Goal: Task Accomplishment & Management: Manage account settings

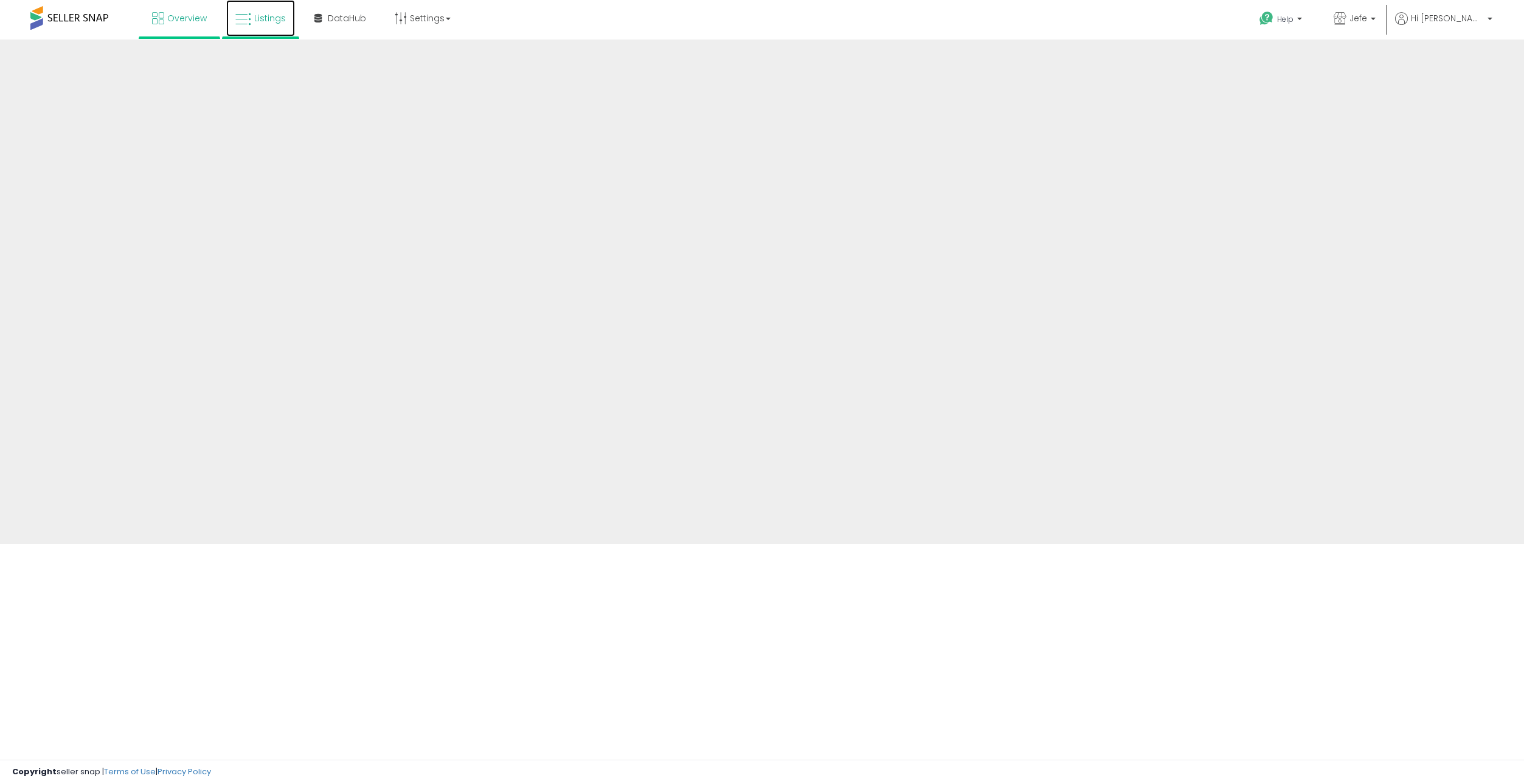
click at [261, 19] on span "Listings" at bounding box center [270, 18] width 32 height 12
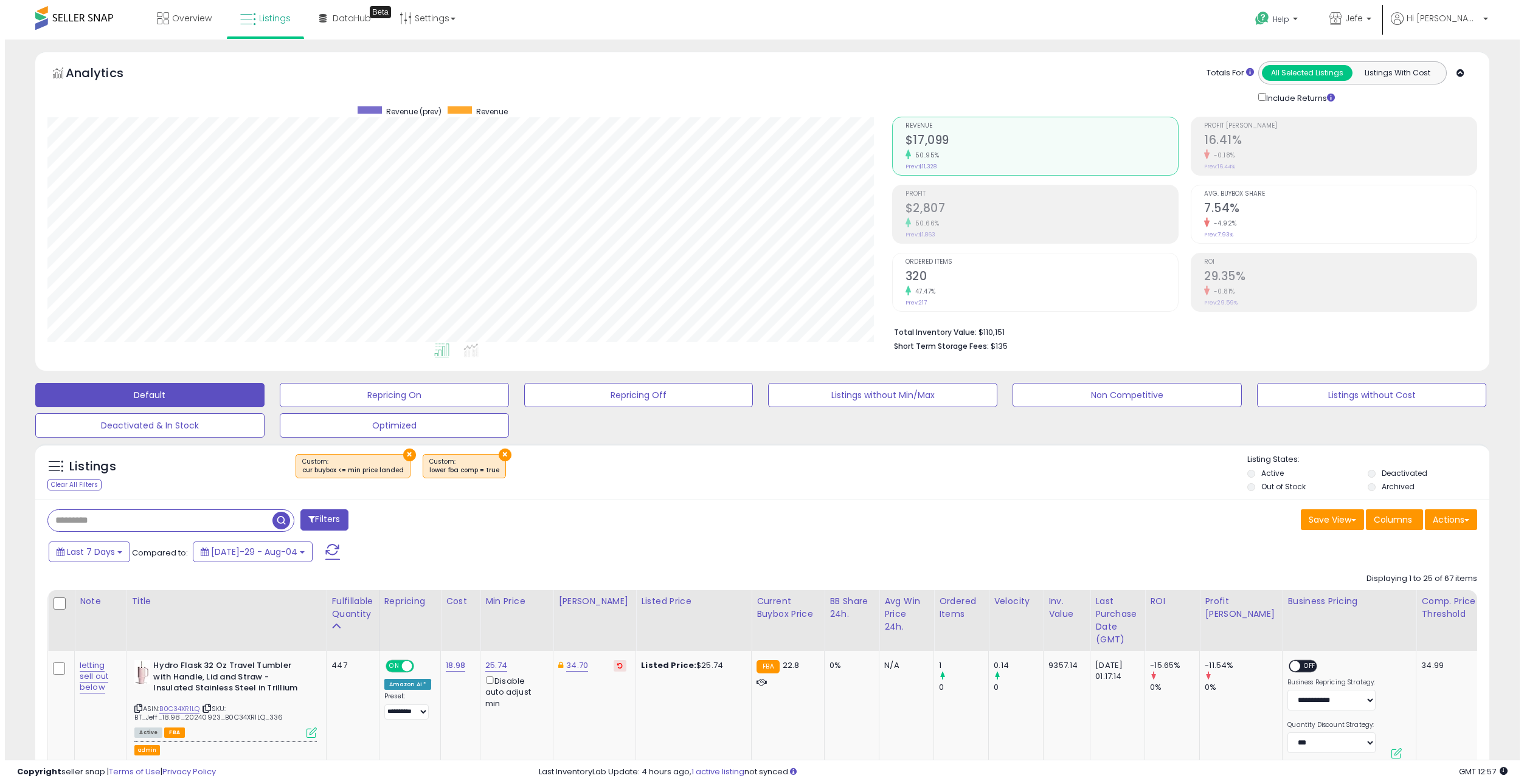
scroll to position [249, 845]
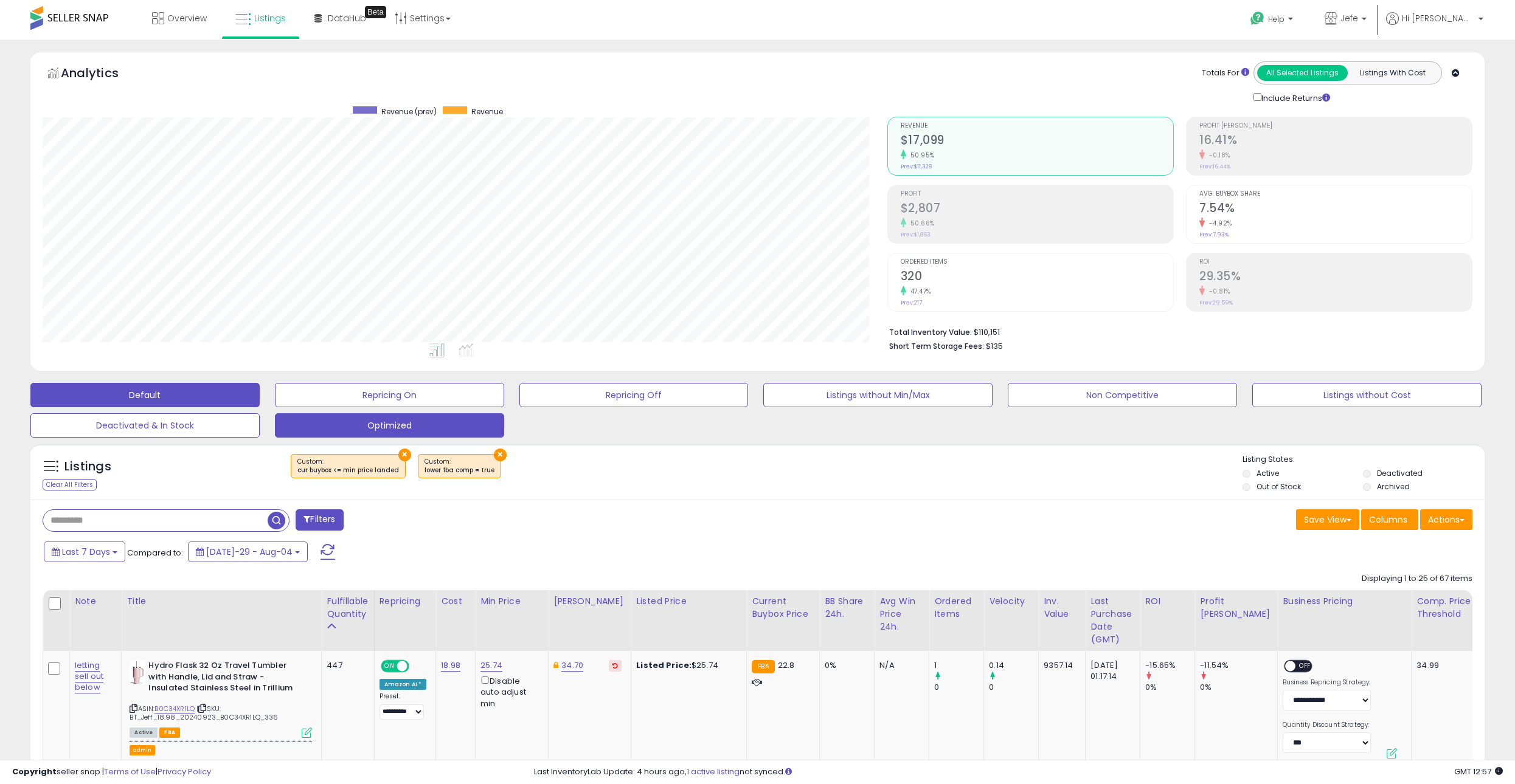
click at [368, 408] on button "Optimized" at bounding box center [390, 394] width 230 height 24
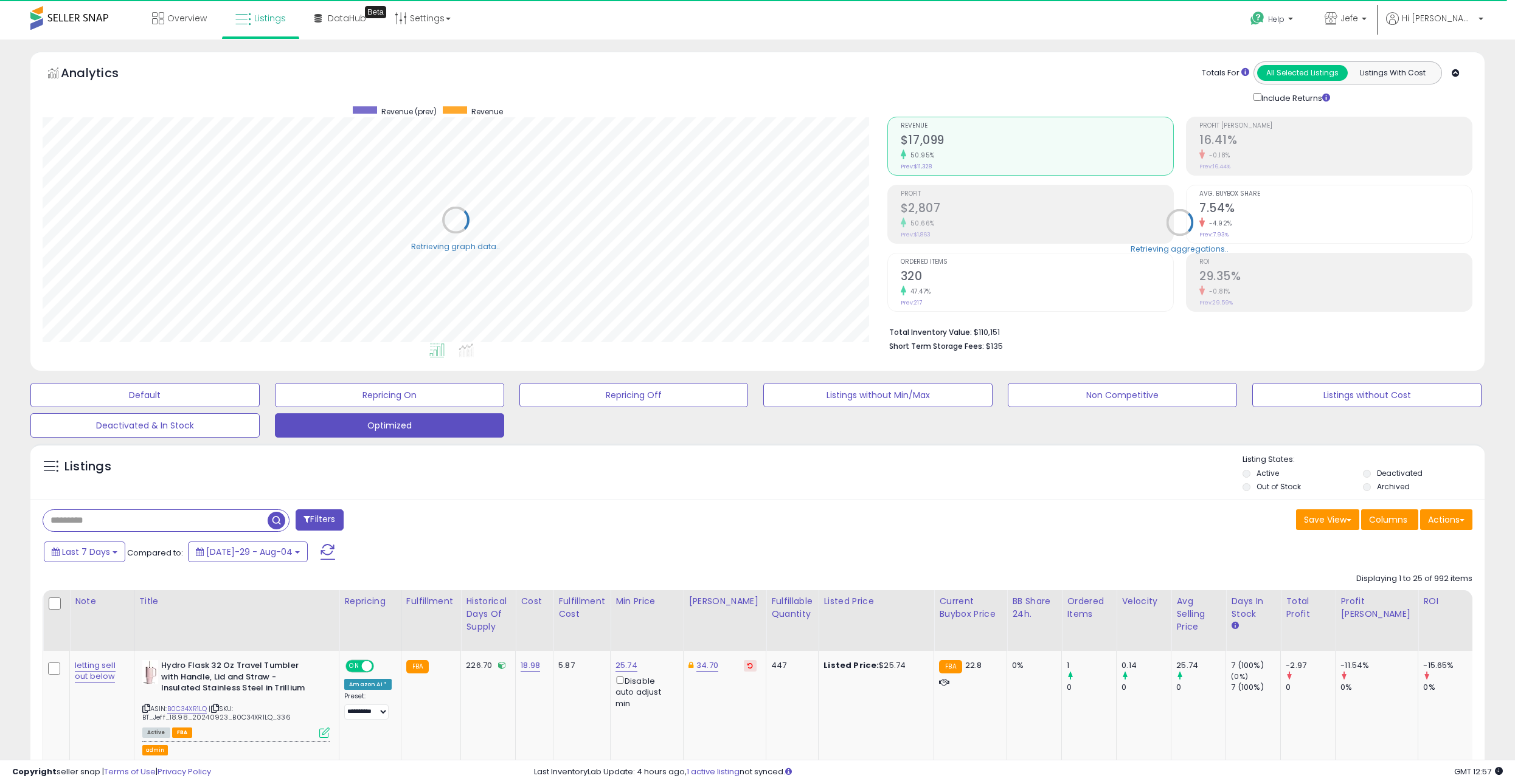
scroll to position [249, 845]
click at [1377, 520] on span "Columns" at bounding box center [1388, 520] width 38 height 12
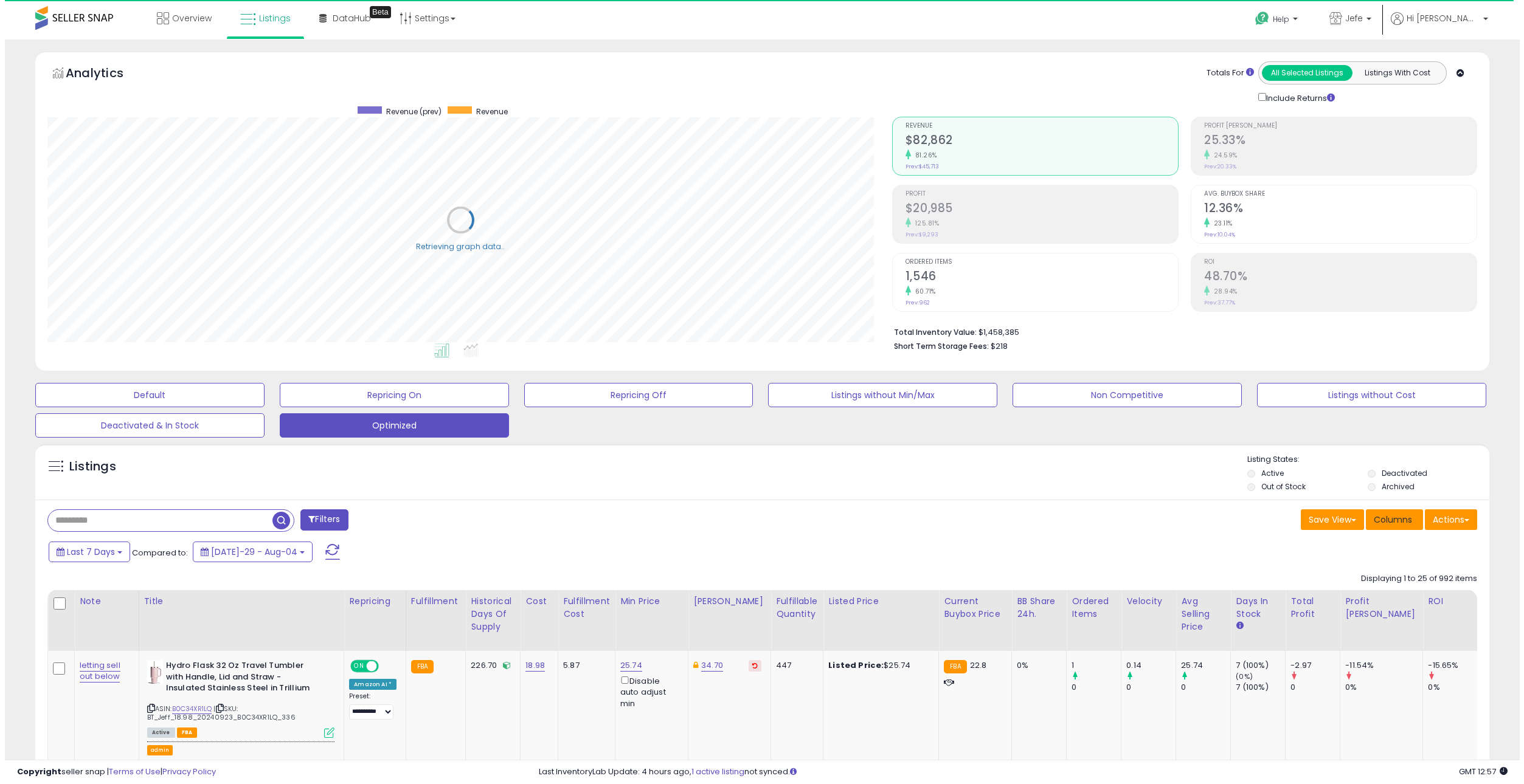
scroll to position [249, 850]
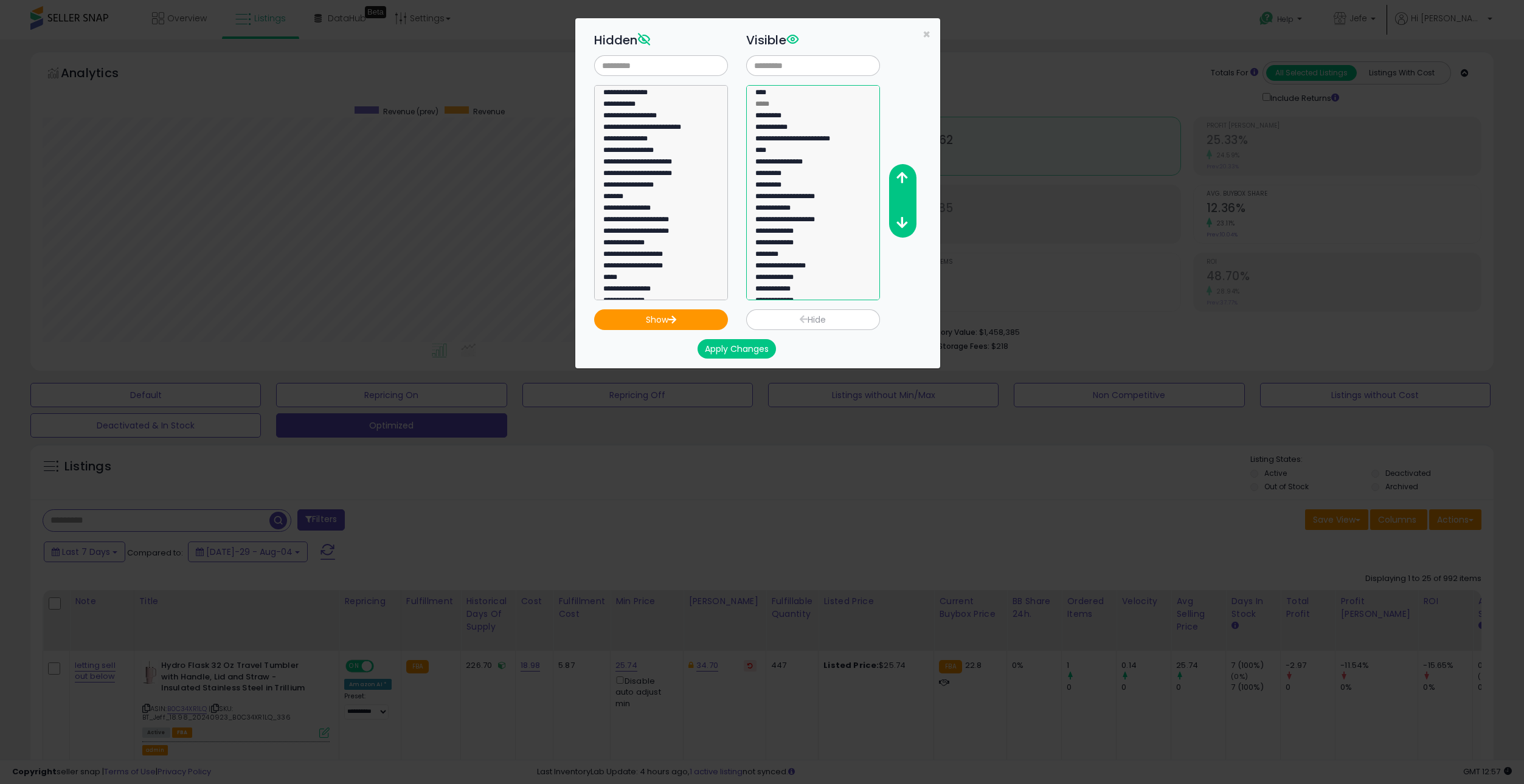
click at [802, 170] on option "**********" at bounding box center [808, 176] width 109 height 12
click at [816, 215] on option "**********" at bounding box center [808, 221] width 109 height 12
select select "**********"
click at [809, 291] on option "**********" at bounding box center [808, 291] width 109 height 12
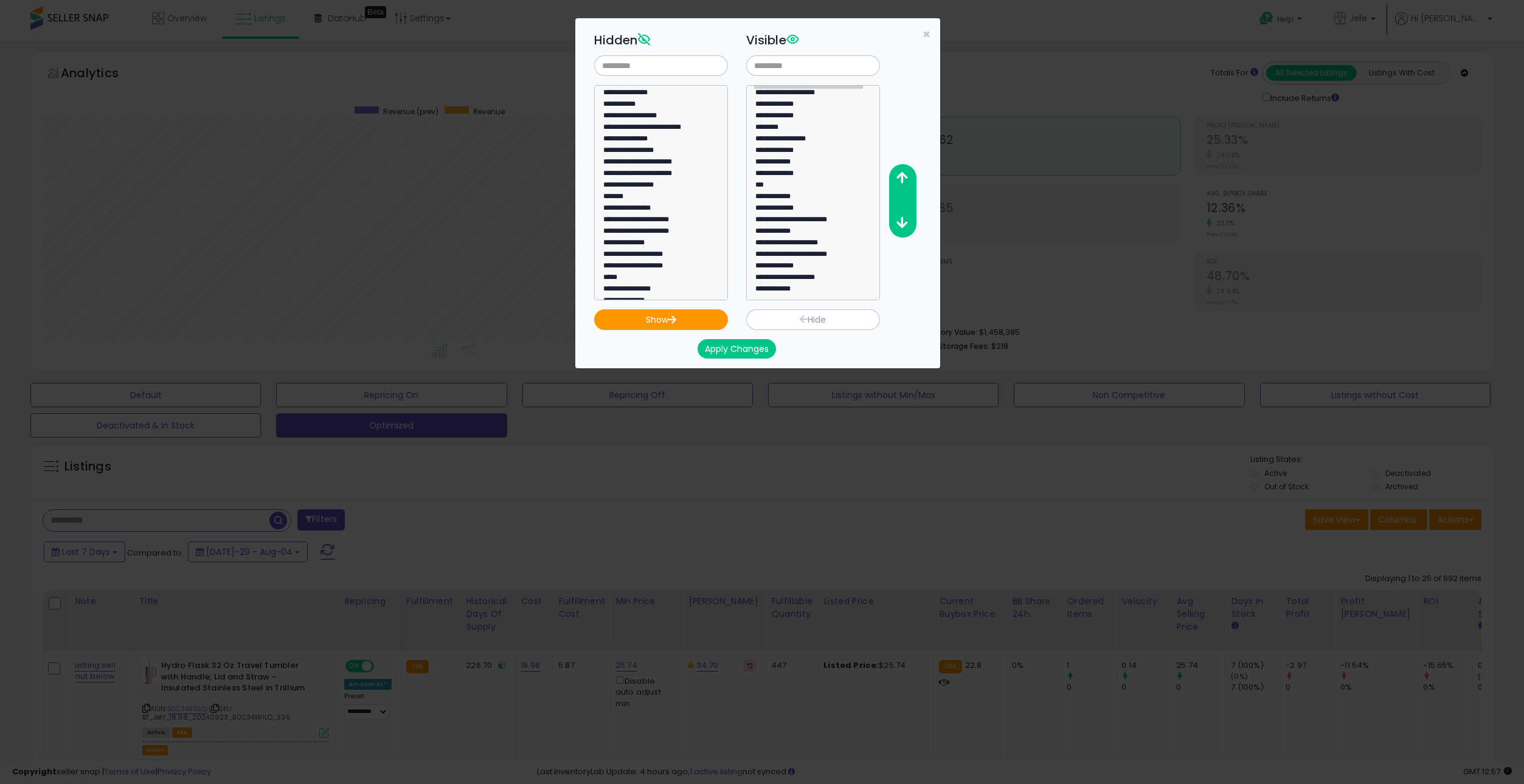
click at [812, 314] on button "Hide" at bounding box center [813, 319] width 133 height 21
select select
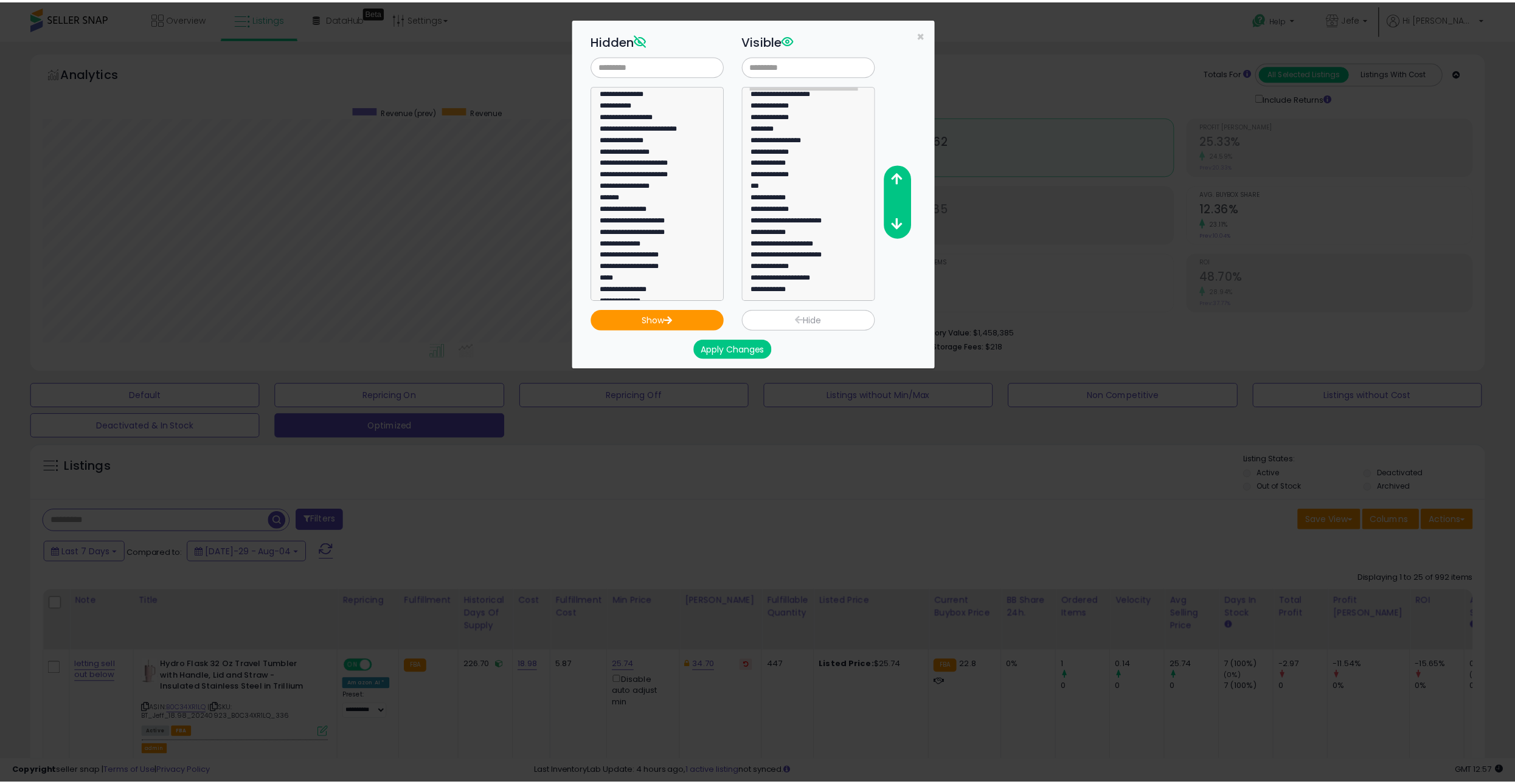
scroll to position [690, 0]
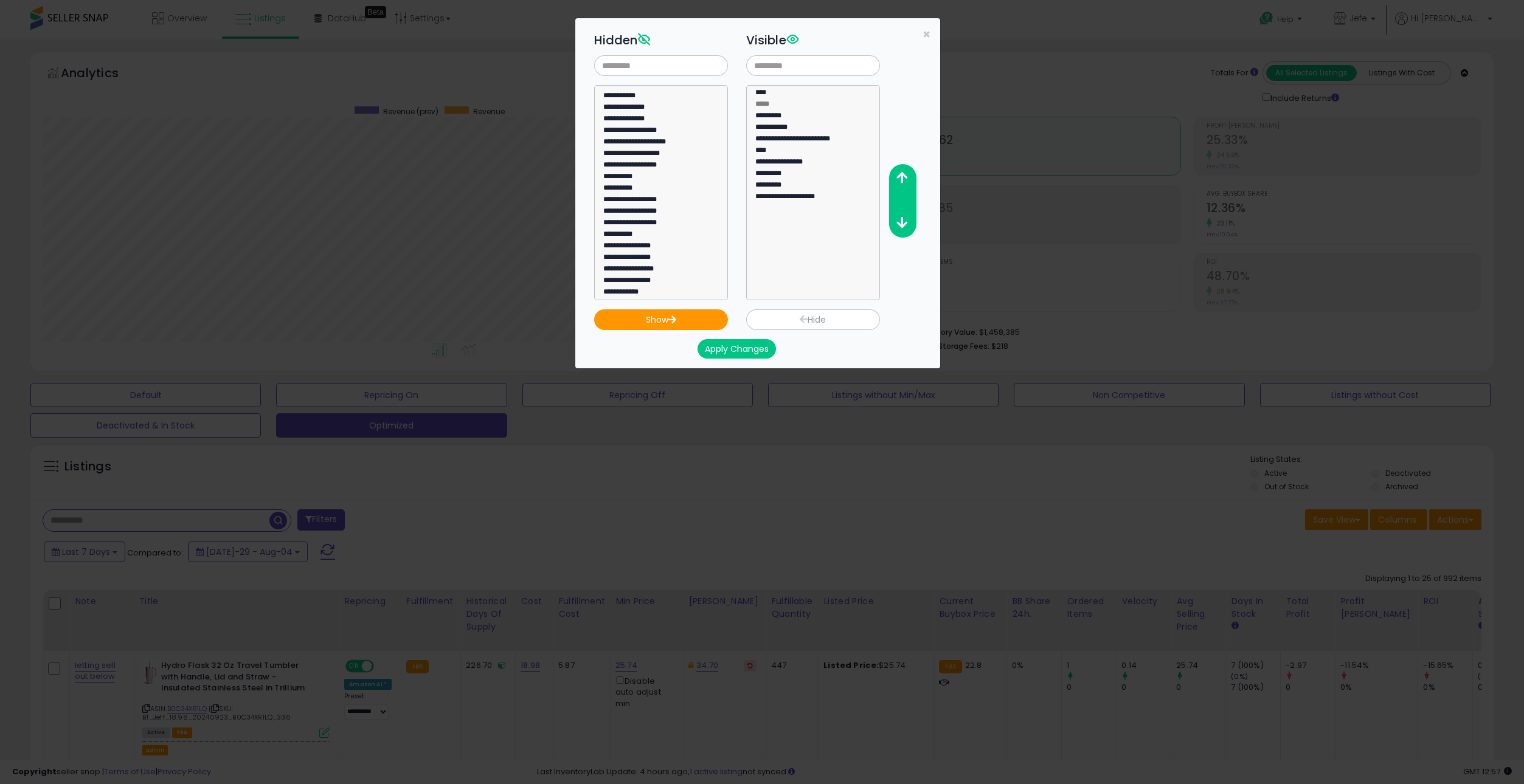
click at [748, 351] on button "Apply Changes" at bounding box center [736, 348] width 79 height 19
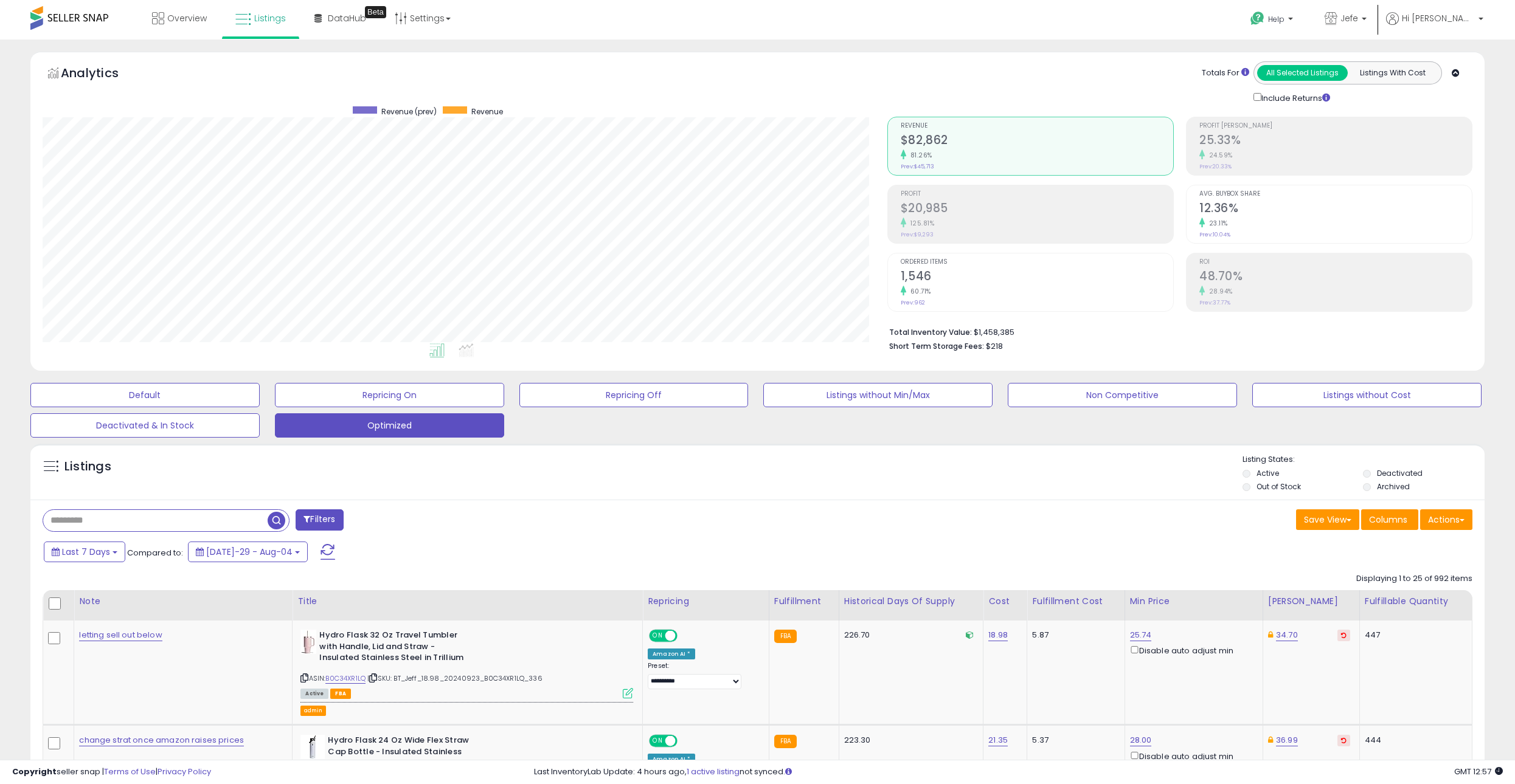
scroll to position [607725, 607478]
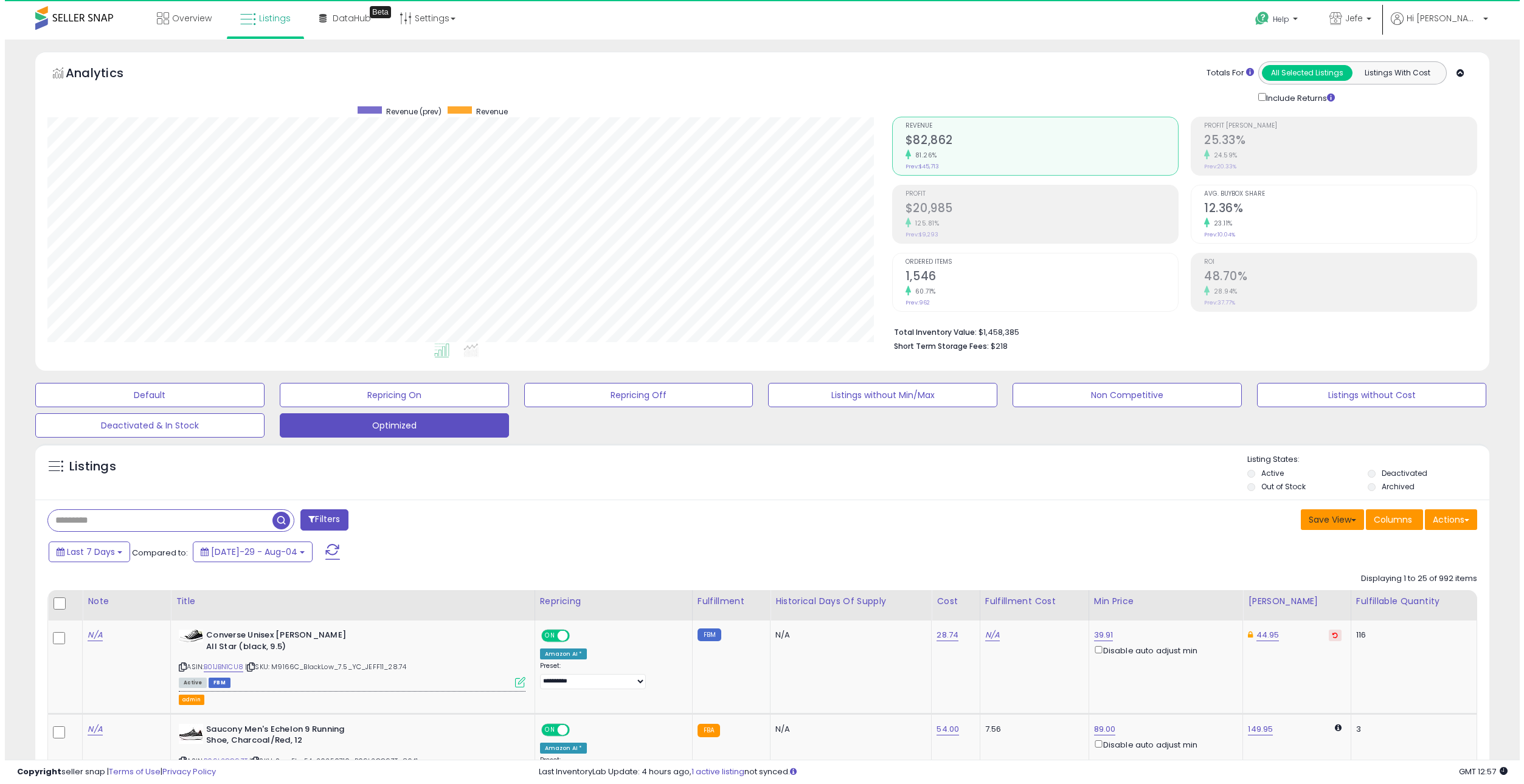
scroll to position [249, 845]
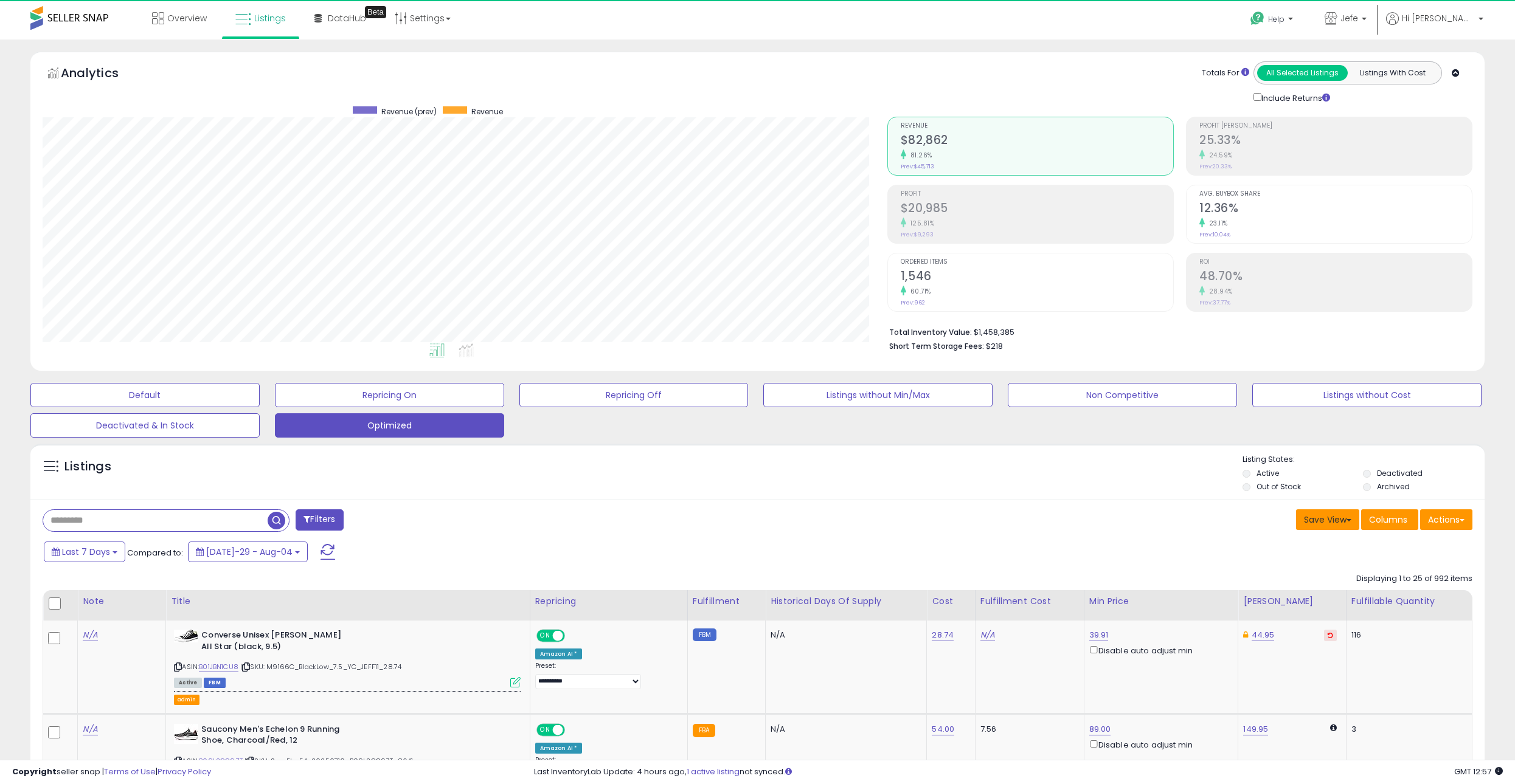
click at [1328, 519] on button "Save View" at bounding box center [1328, 520] width 63 height 21
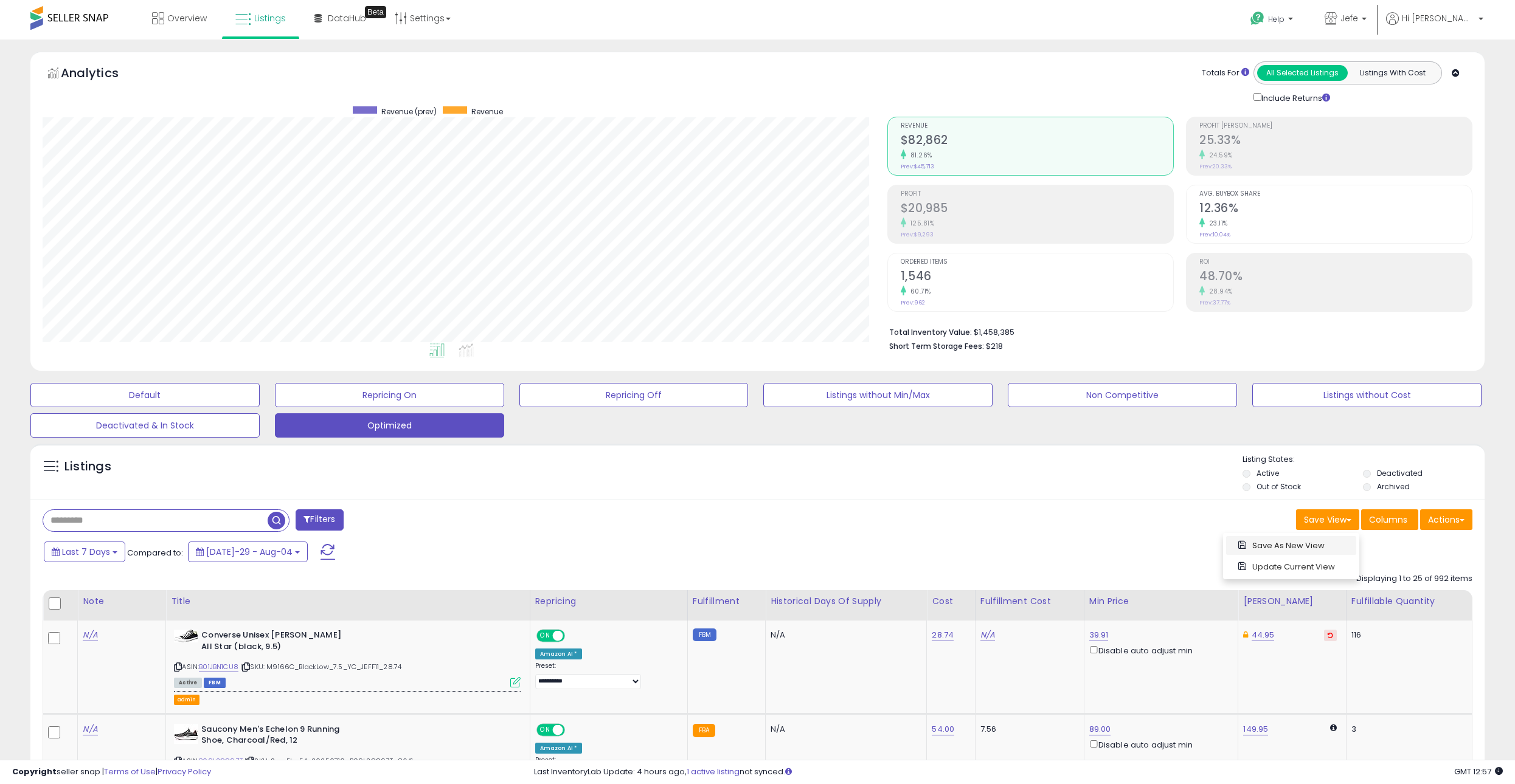
click at [1321, 545] on link "Save As New View" at bounding box center [1291, 545] width 130 height 19
click at [1221, 516] on input "text" at bounding box center [1235, 520] width 73 height 21
type input "****"
click at [1284, 524] on button "Save" at bounding box center [1293, 520] width 36 height 21
click at [260, 408] on button "Optimized" at bounding box center [145, 394] width 230 height 24
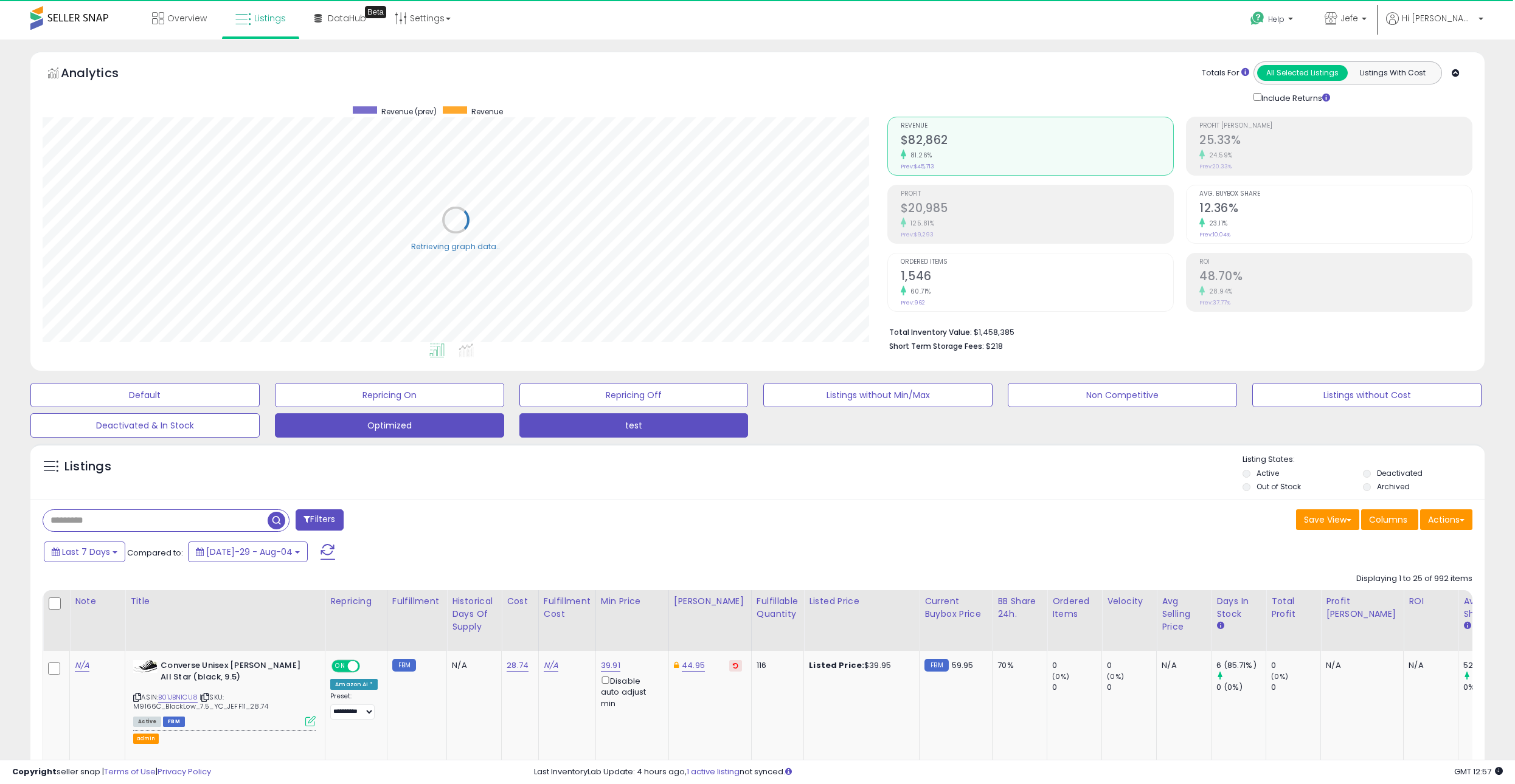
click at [260, 408] on button "test" at bounding box center [145, 394] width 230 height 24
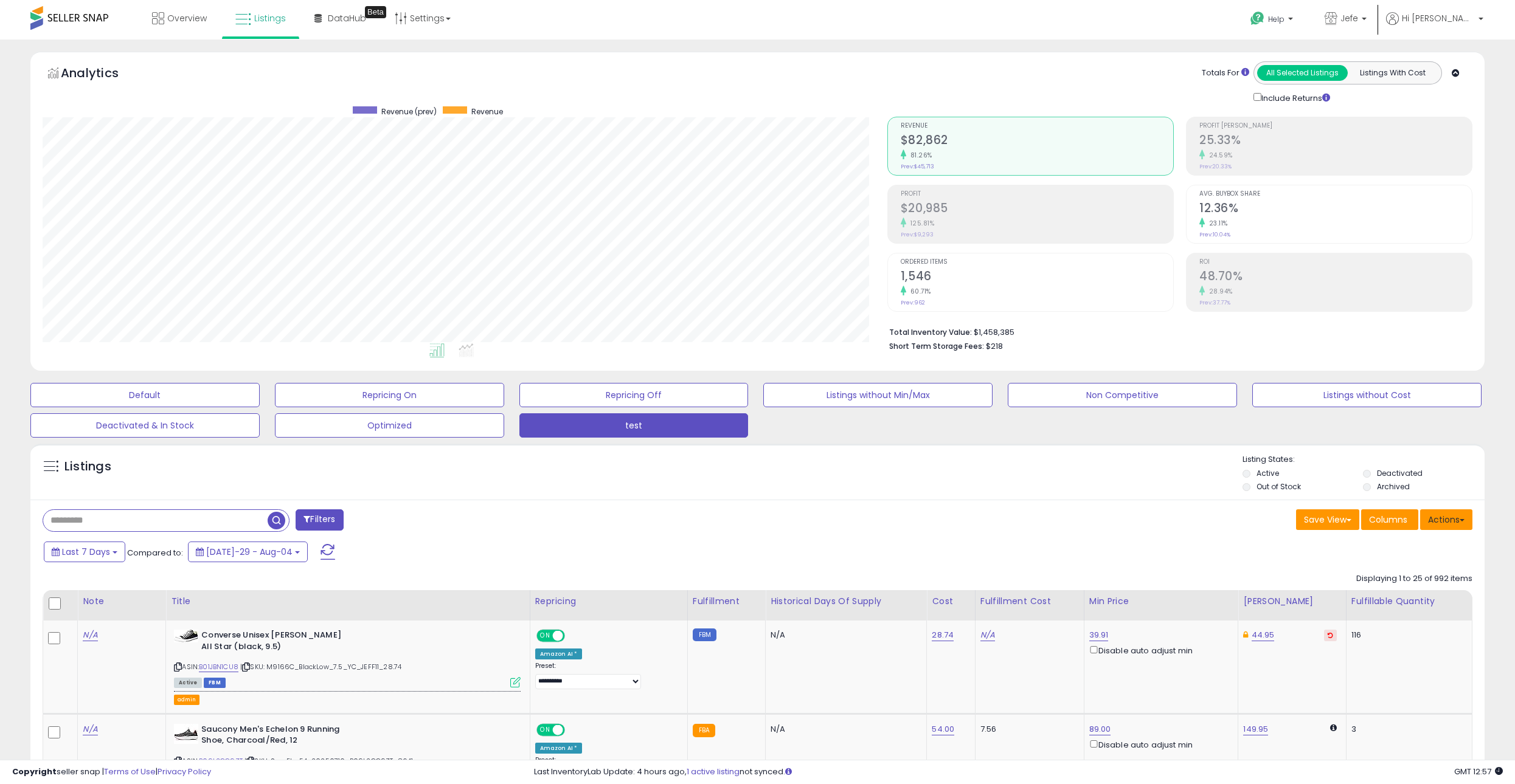
click at [1439, 522] on button "Actions" at bounding box center [1446, 520] width 52 height 21
click at [1376, 29] on link "Jefe" at bounding box center [1346, 20] width 61 height 40
click at [1399, 19] on icon at bounding box center [1392, 18] width 12 height 12
click at [1123, 35] on div "Help Contact Support Search Knowledge Hub Request a Feature Jefe Jefe" at bounding box center [1246, 26] width 503 height 51
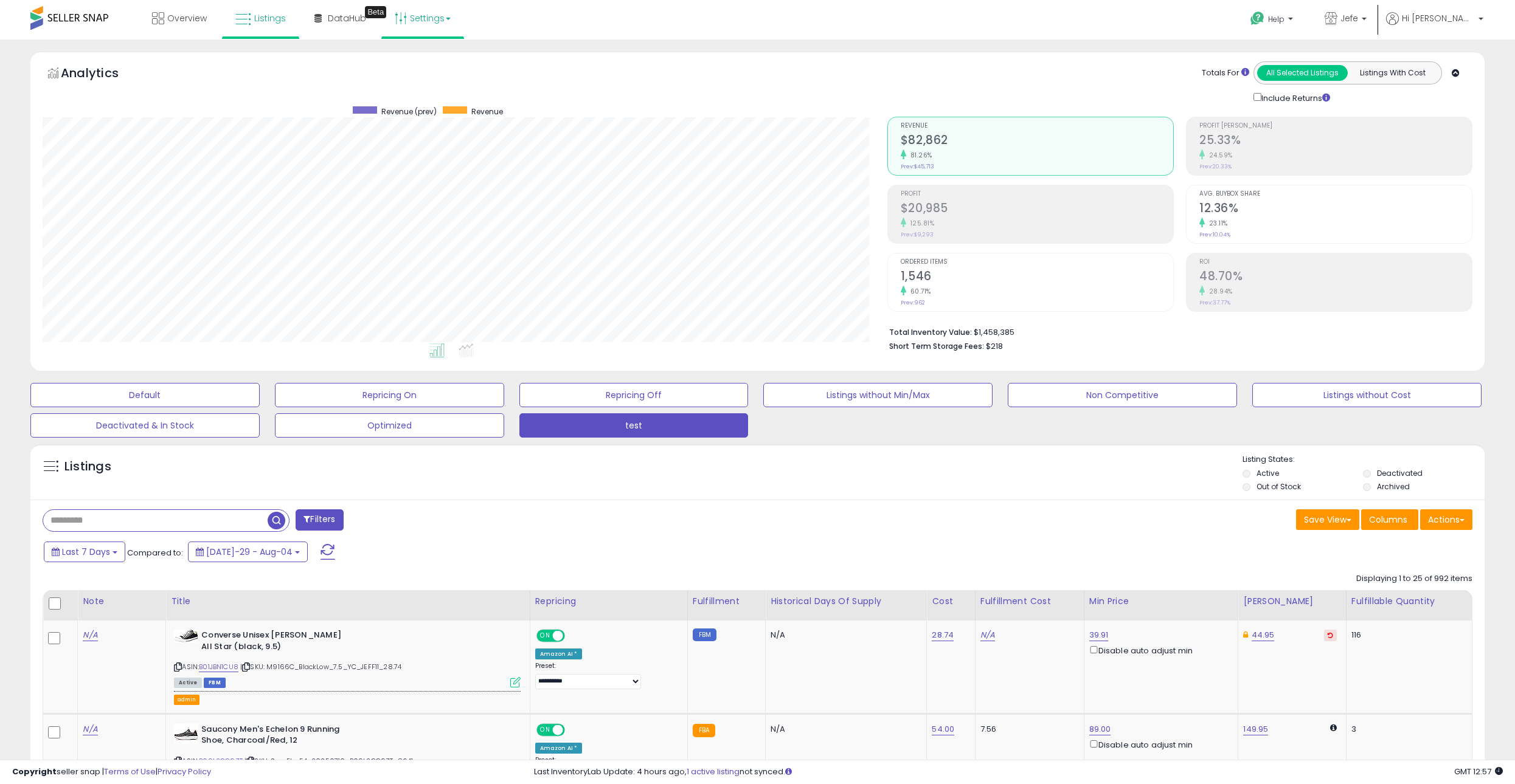
click at [415, 11] on link "Settings" at bounding box center [422, 18] width 74 height 36
click at [648, 32] on div "Overview Listings Beta" at bounding box center [493, 26] width 1003 height 51
click at [441, 12] on link "Settings" at bounding box center [422, 18] width 74 height 36
click at [784, 53] on div "Analytics Totals For All Selected Listings Listings With Cost Include Returns" at bounding box center [758, 211] width 1454 height 319
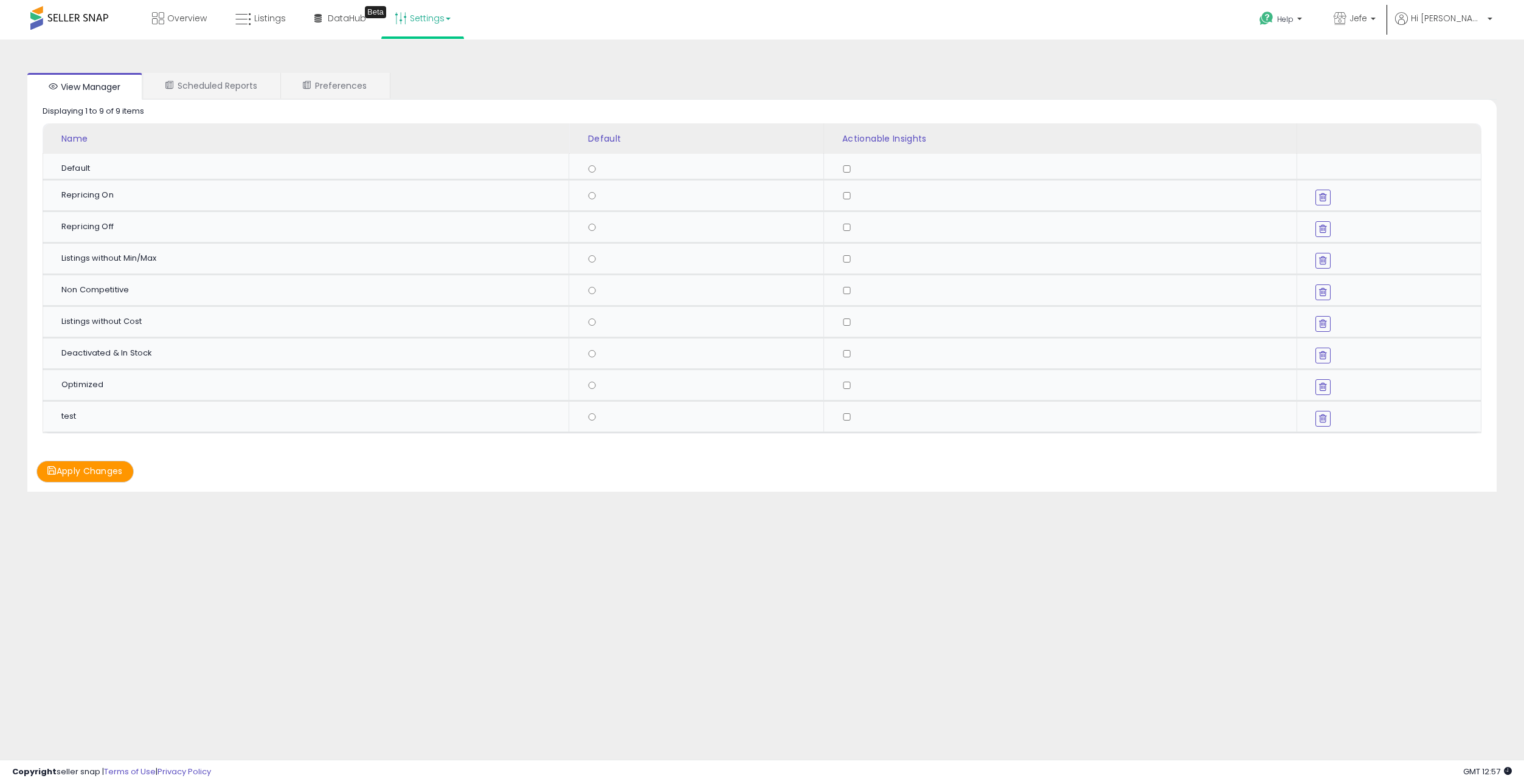
click at [1323, 414] on icon at bounding box center [1323, 419] width 8 height 10
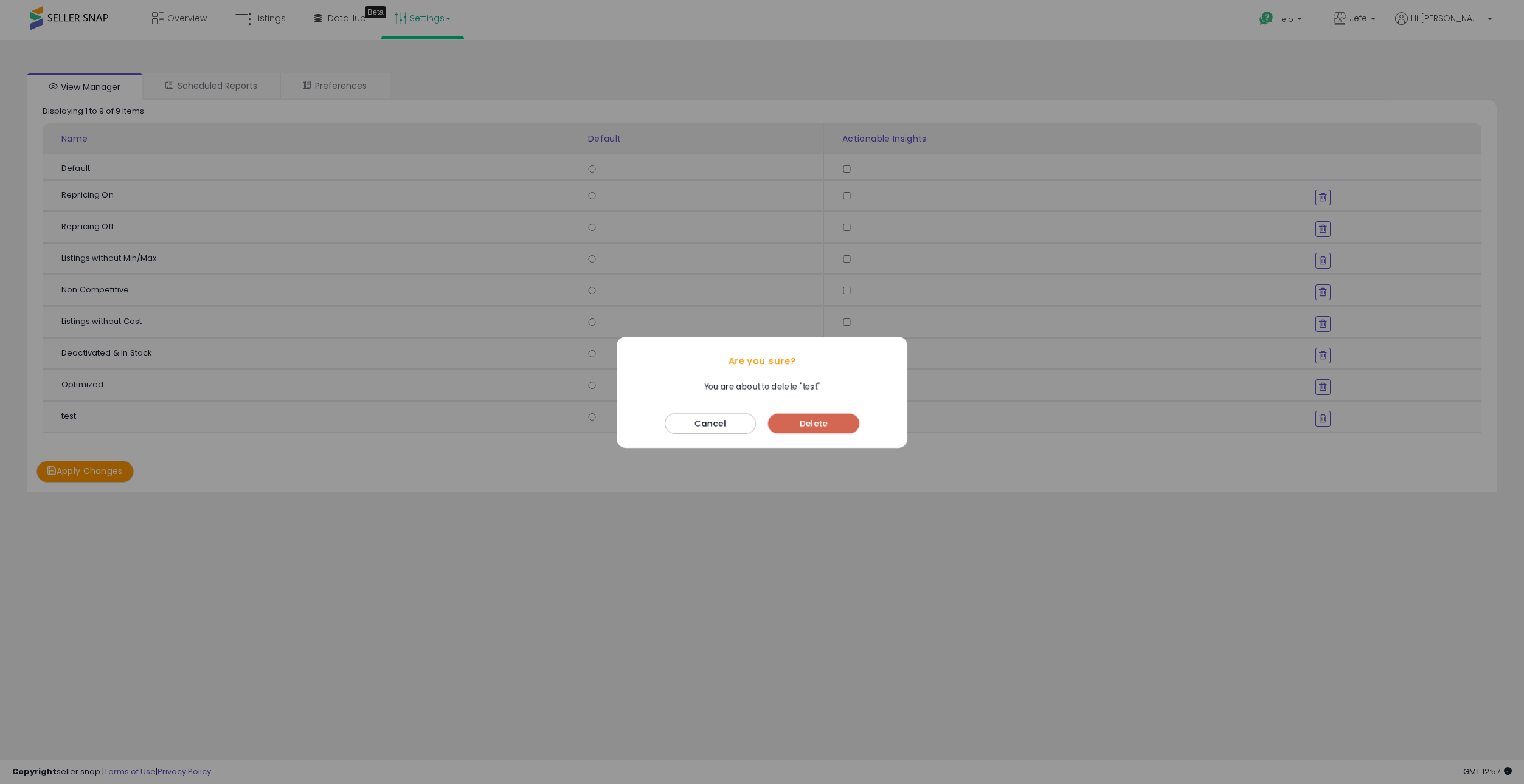
click at [804, 423] on button "Delete" at bounding box center [814, 423] width 91 height 19
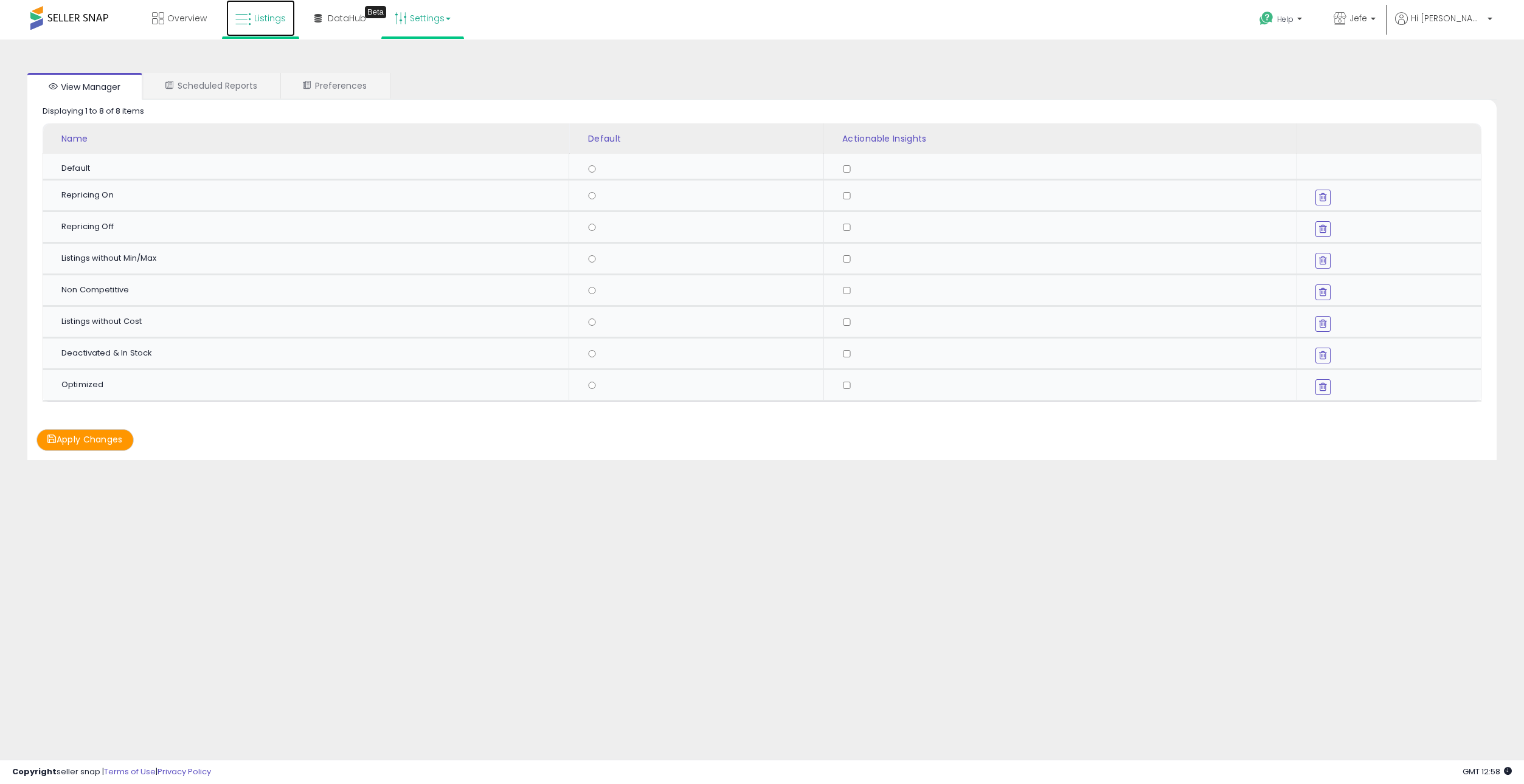
click at [265, 16] on span "Listings" at bounding box center [270, 18] width 32 height 12
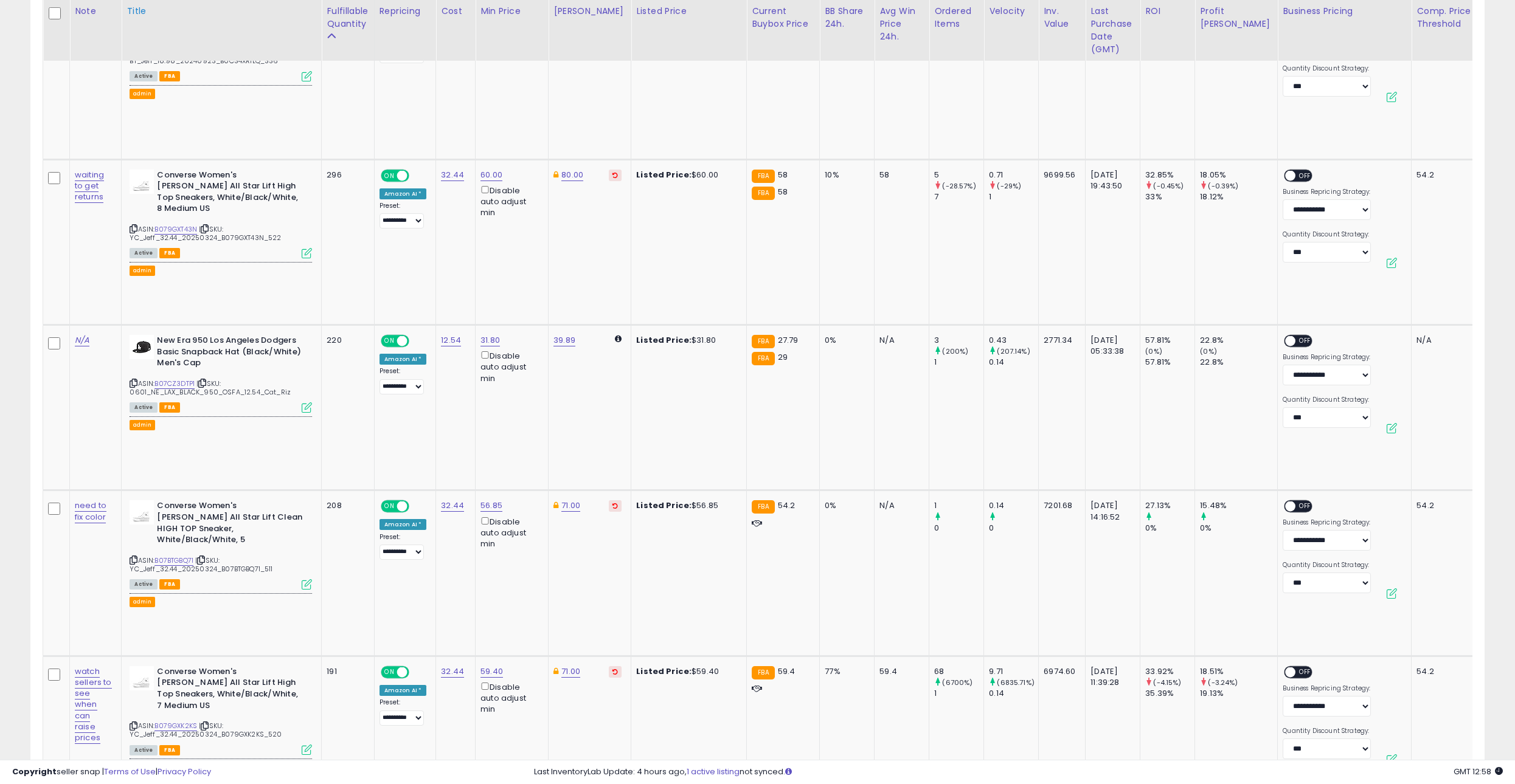
scroll to position [249, 845]
